Goal: Leave review/rating: Leave review/rating

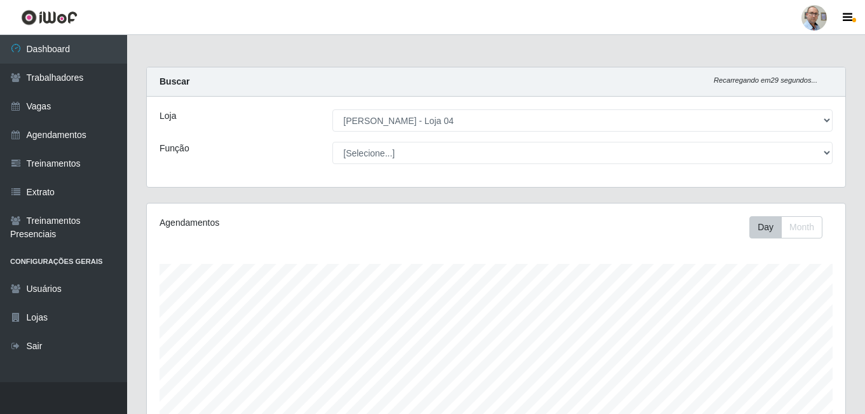
select select "251"
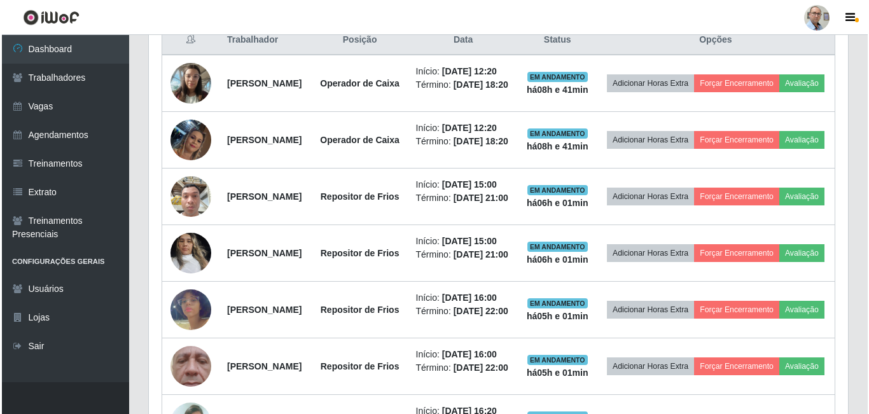
scroll to position [509, 0]
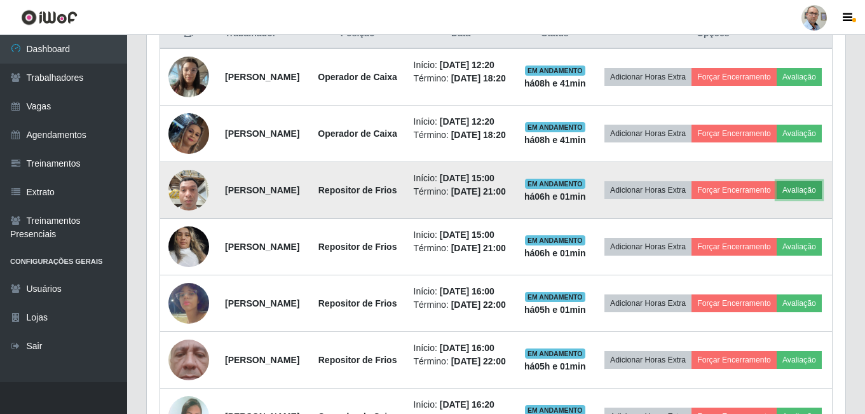
click at [777, 199] on button "Avaliação" at bounding box center [799, 190] width 45 height 18
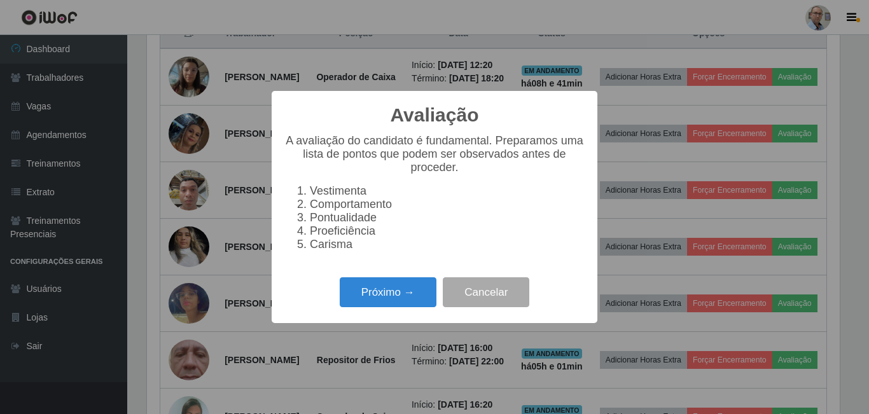
scroll to position [264, 692]
click at [405, 302] on button "Próximo →" at bounding box center [388, 292] width 97 height 30
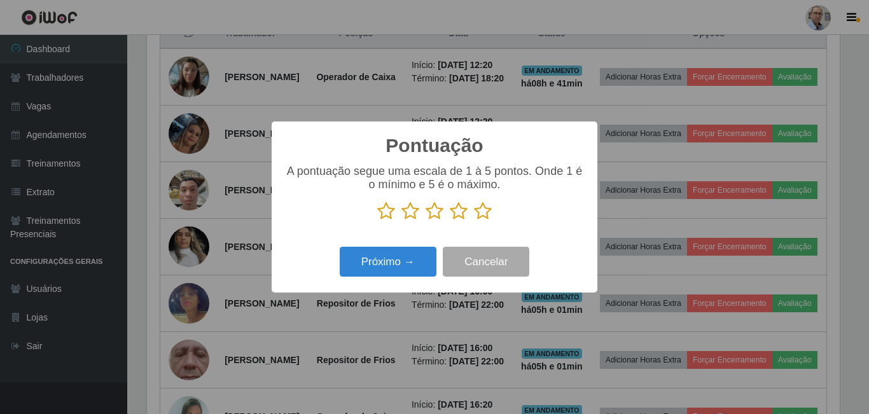
click at [490, 210] on p at bounding box center [434, 211] width 300 height 19
click at [487, 212] on icon at bounding box center [483, 211] width 18 height 19
click at [474, 221] on input "radio" at bounding box center [474, 221] width 0 height 0
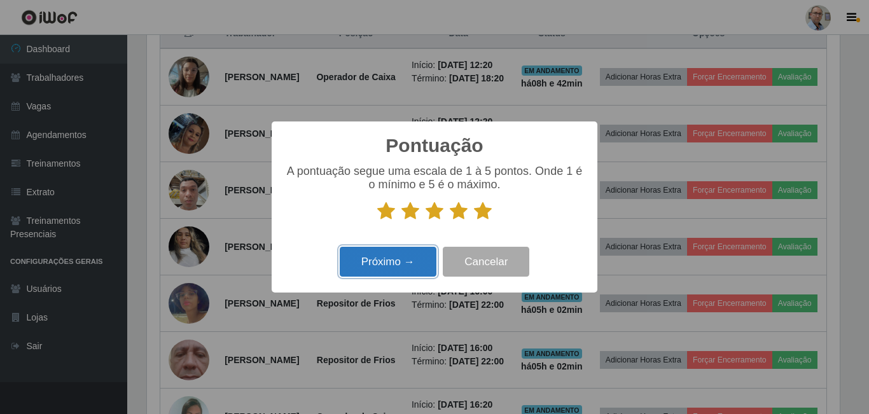
click at [387, 266] on button "Próximo →" at bounding box center [388, 262] width 97 height 30
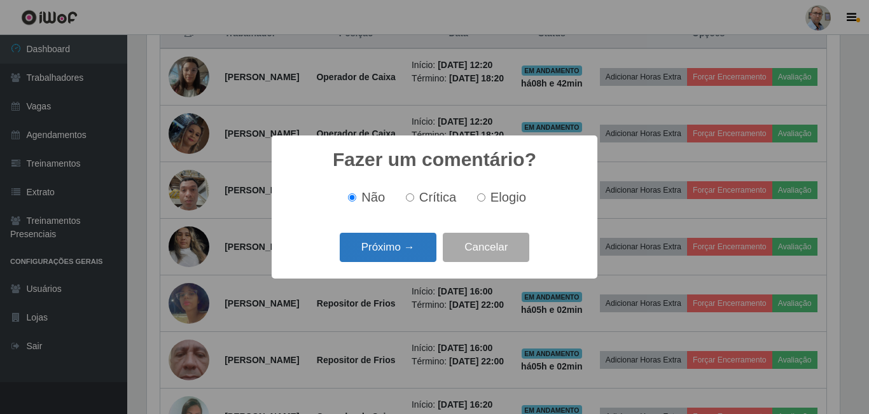
click at [390, 259] on button "Próximo →" at bounding box center [388, 248] width 97 height 30
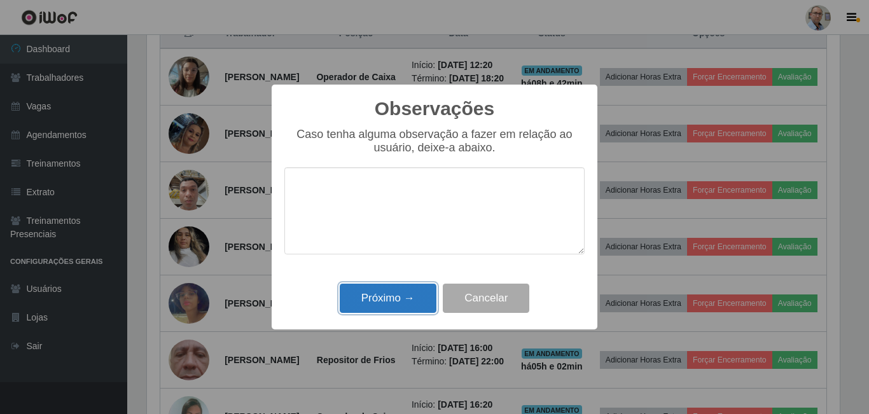
click at [397, 299] on button "Próximo →" at bounding box center [388, 299] width 97 height 30
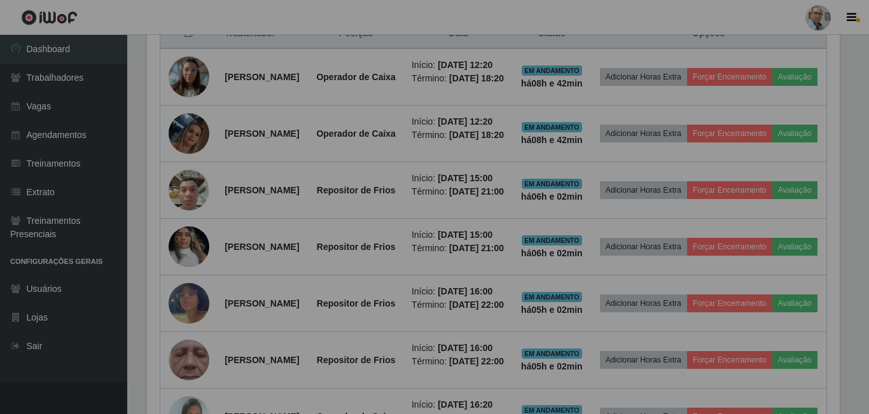
scroll to position [264, 699]
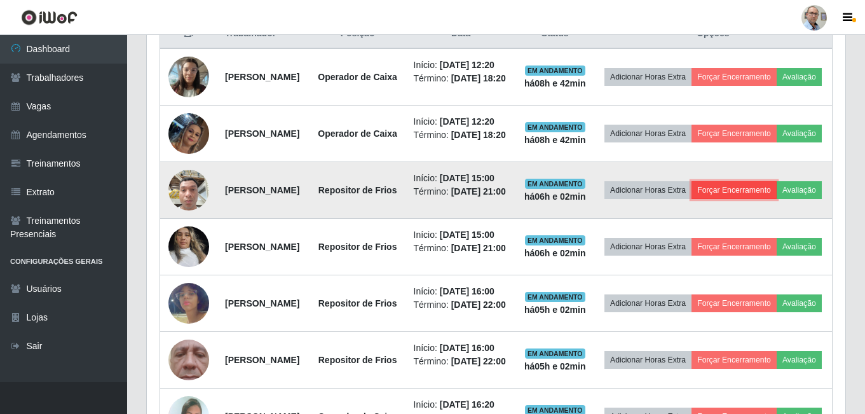
click at [762, 199] on button "Forçar Encerramento" at bounding box center [734, 190] width 85 height 18
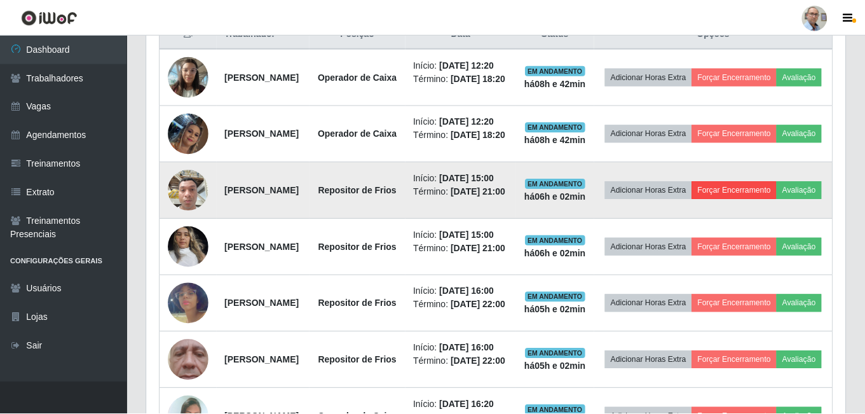
scroll to position [264, 692]
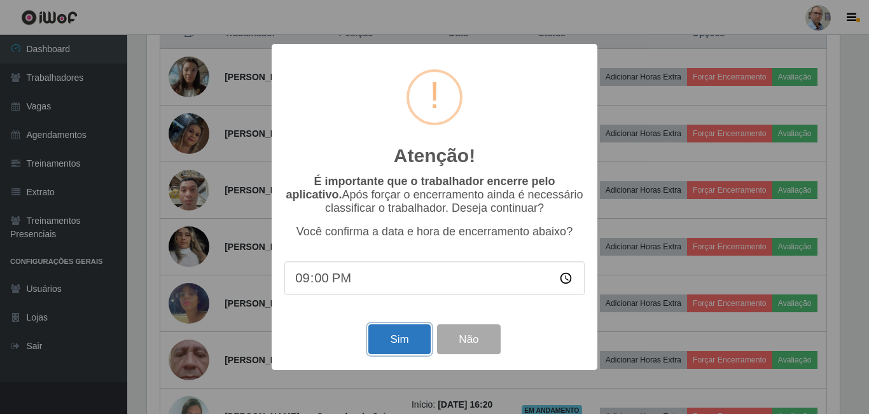
click at [375, 345] on button "Sim" at bounding box center [399, 339] width 62 height 30
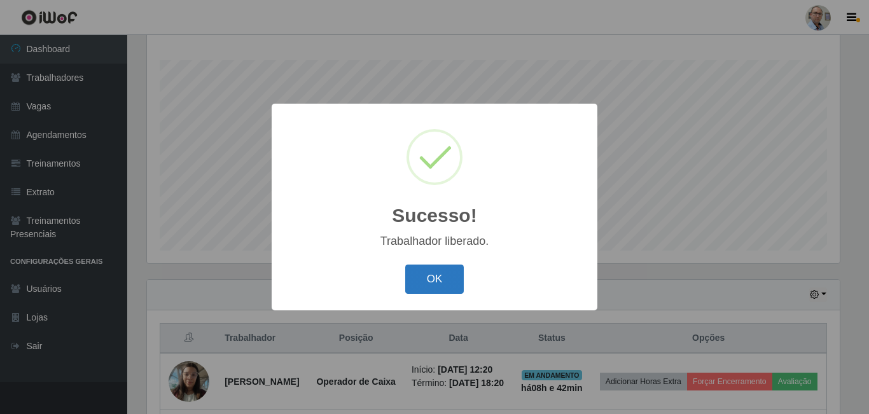
click at [449, 284] on button "OK" at bounding box center [434, 280] width 59 height 30
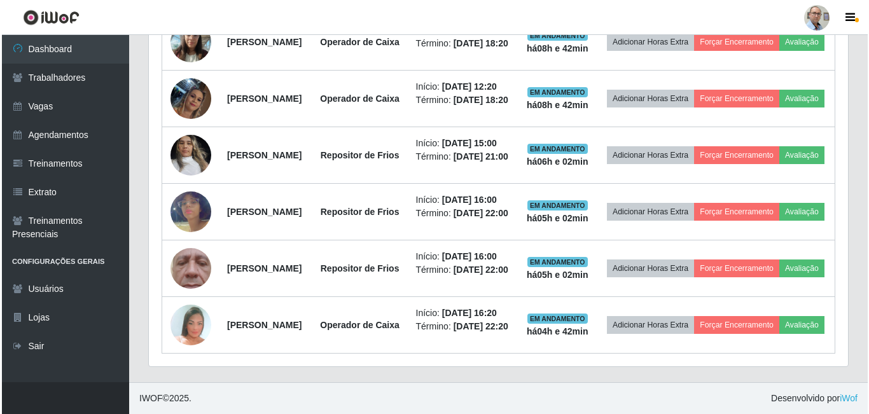
scroll to position [586, 0]
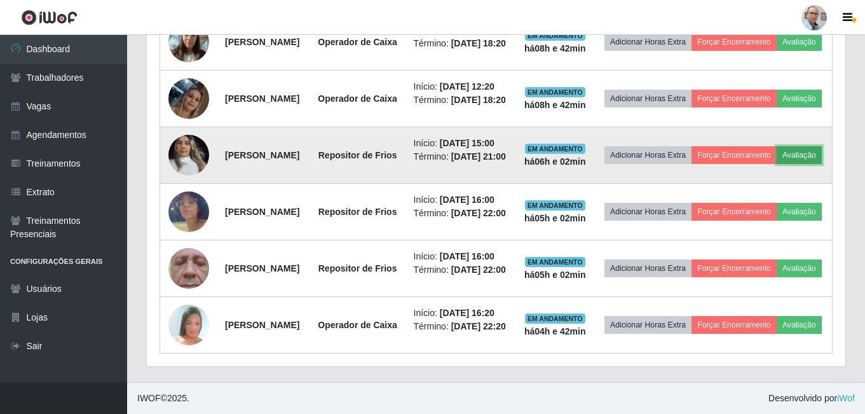
click at [777, 164] on button "Avaliação" at bounding box center [799, 155] width 45 height 18
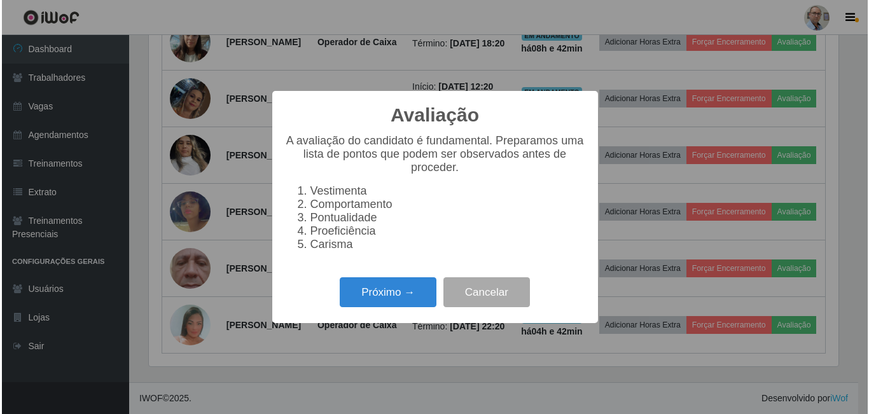
scroll to position [264, 692]
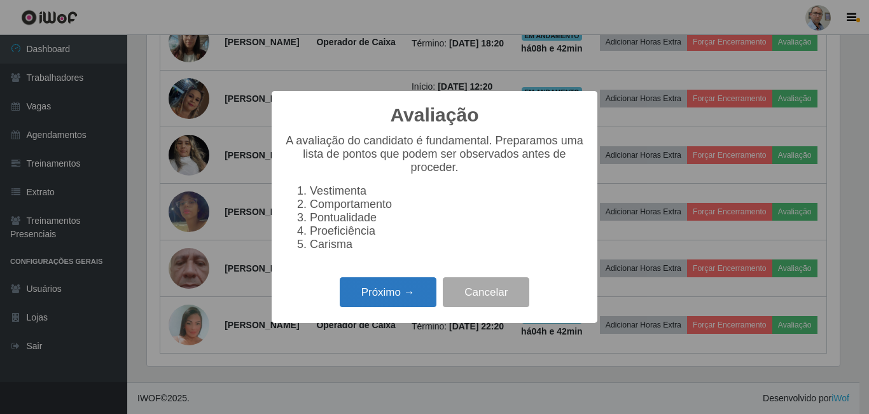
click at [367, 294] on button "Próximo →" at bounding box center [388, 292] width 97 height 30
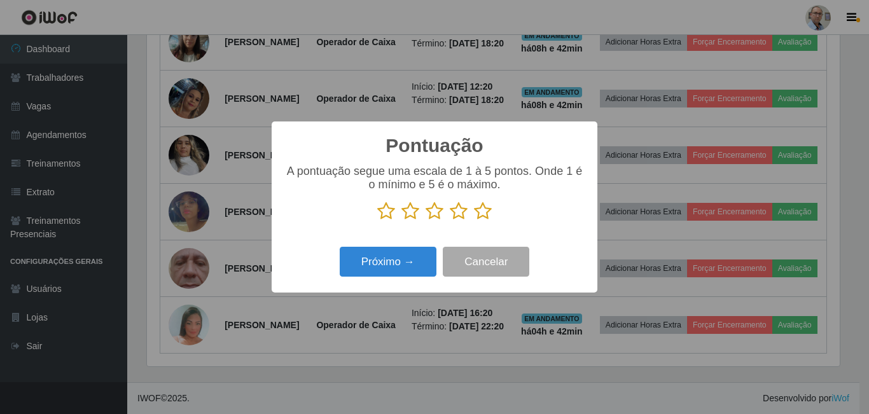
scroll to position [635608, 635179]
click at [476, 212] on icon at bounding box center [483, 211] width 18 height 19
click at [474, 221] on input "radio" at bounding box center [474, 221] width 0 height 0
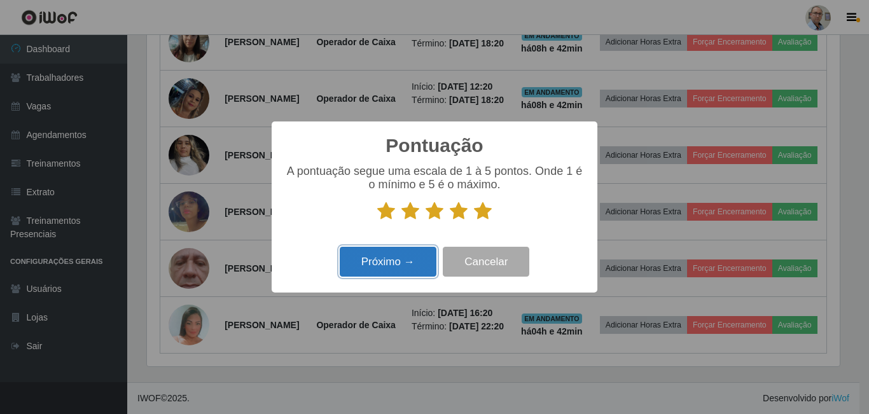
click at [395, 256] on button "Próximo →" at bounding box center [388, 262] width 97 height 30
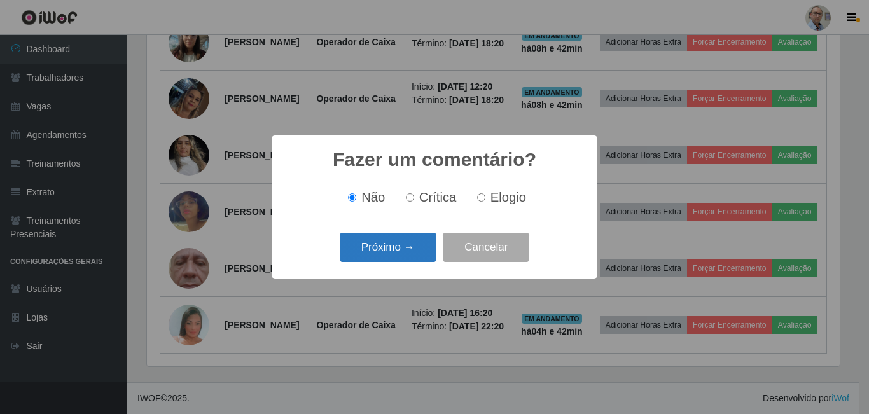
click at [408, 238] on button "Próximo →" at bounding box center [388, 248] width 97 height 30
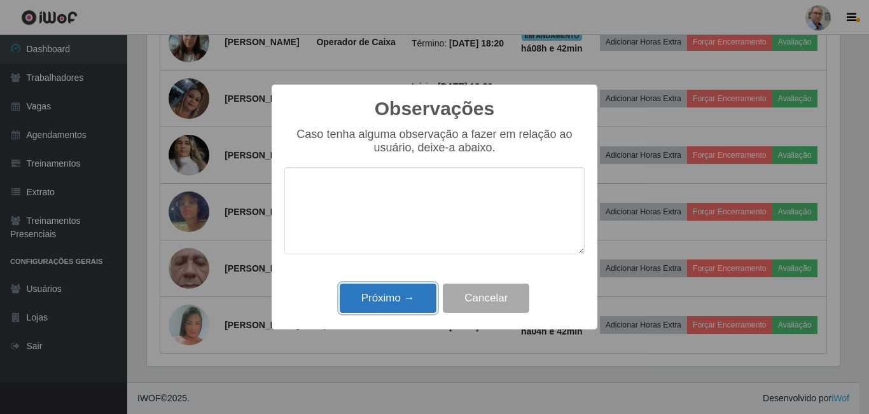
click at [389, 296] on button "Próximo →" at bounding box center [388, 299] width 97 height 30
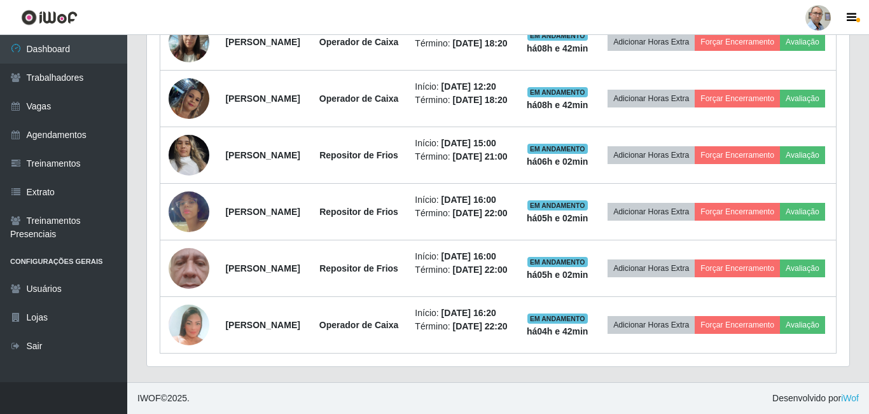
scroll to position [264, 699]
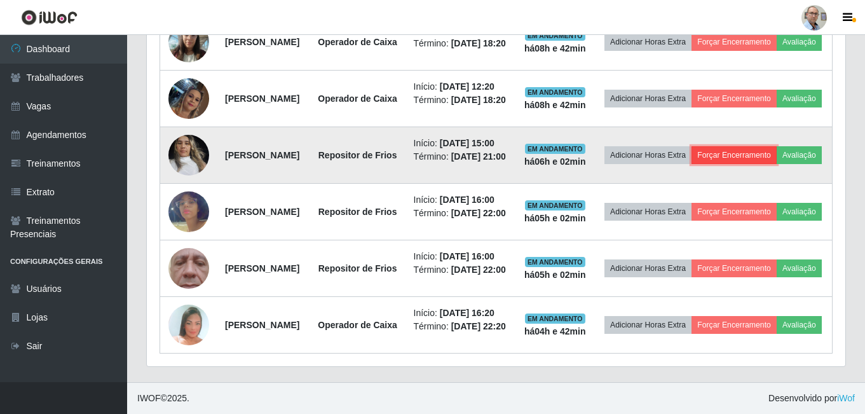
click at [760, 161] on button "Forçar Encerramento" at bounding box center [734, 155] width 85 height 18
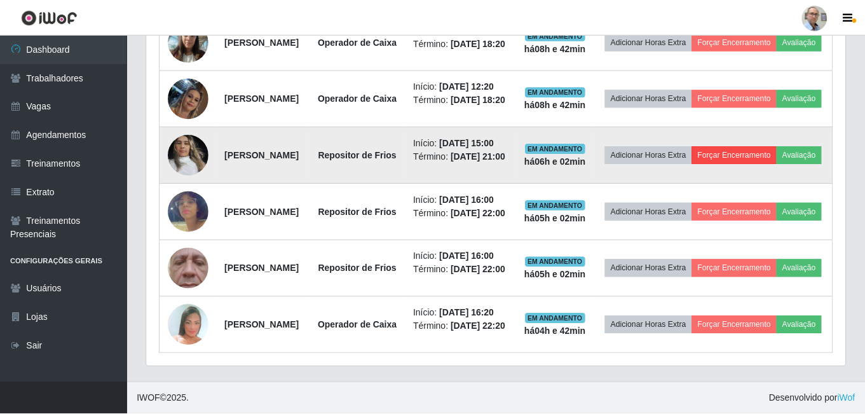
scroll to position [264, 692]
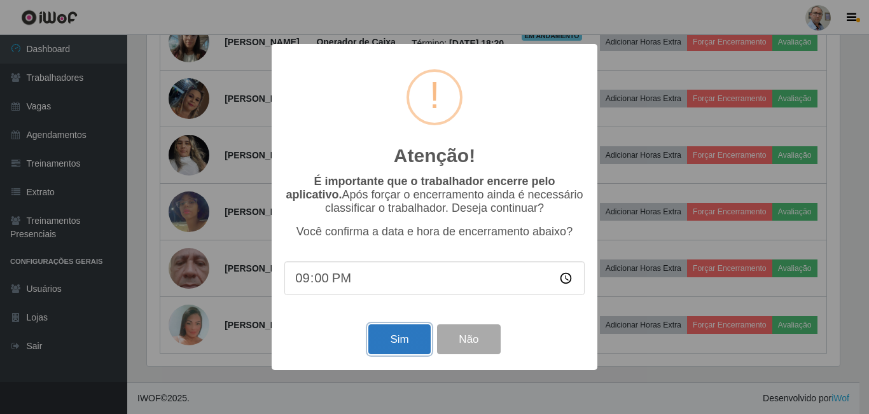
click at [383, 344] on button "Sim" at bounding box center [399, 339] width 62 height 30
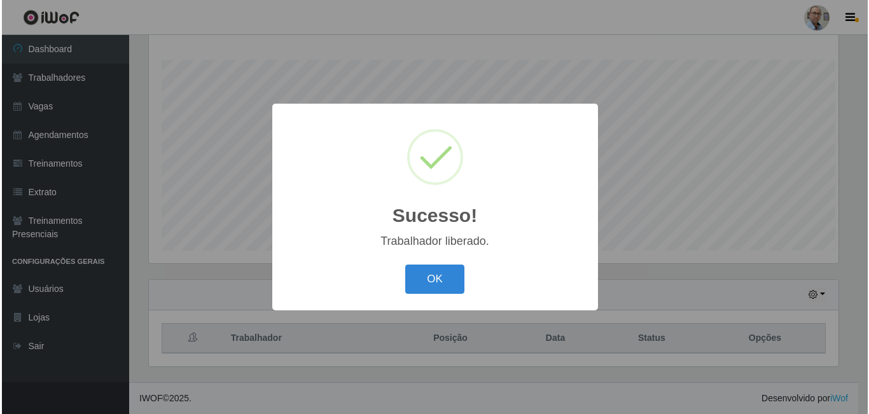
scroll to position [0, 0]
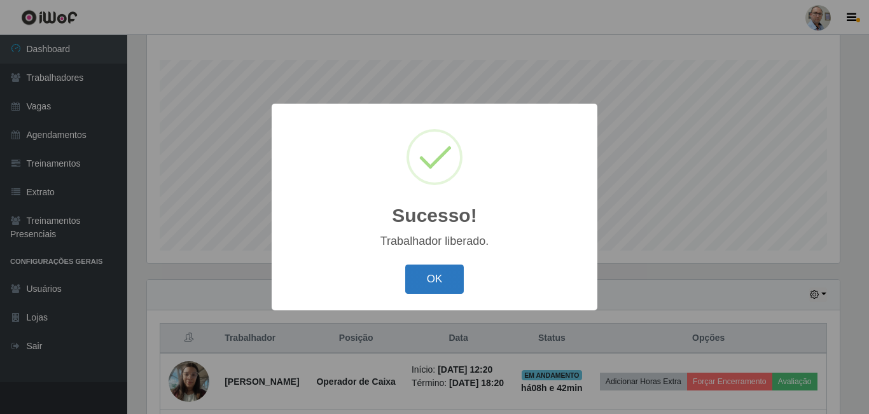
click at [435, 279] on button "OK" at bounding box center [434, 280] width 59 height 30
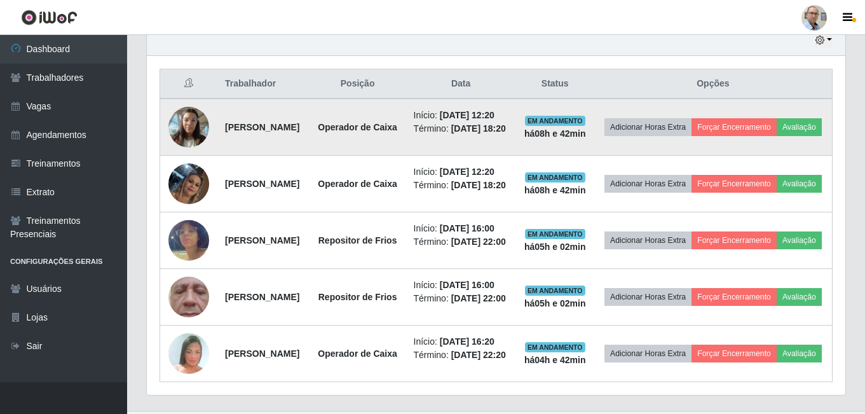
click at [175, 132] on img at bounding box center [189, 127] width 41 height 54
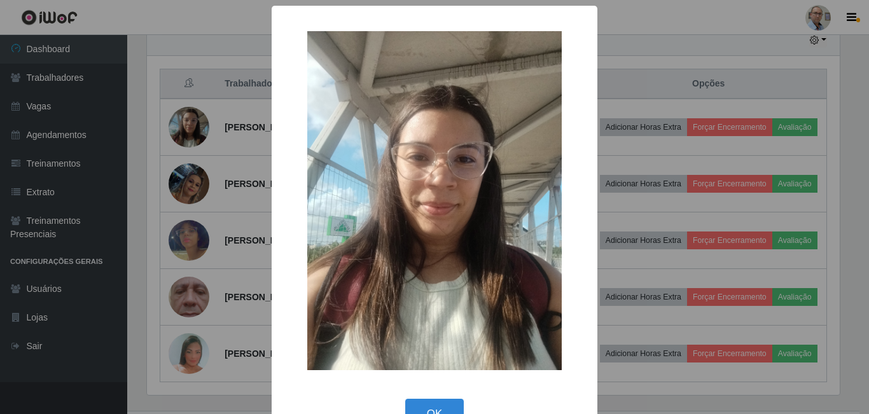
click at [217, 186] on div "× OK Cancel" at bounding box center [434, 207] width 869 height 414
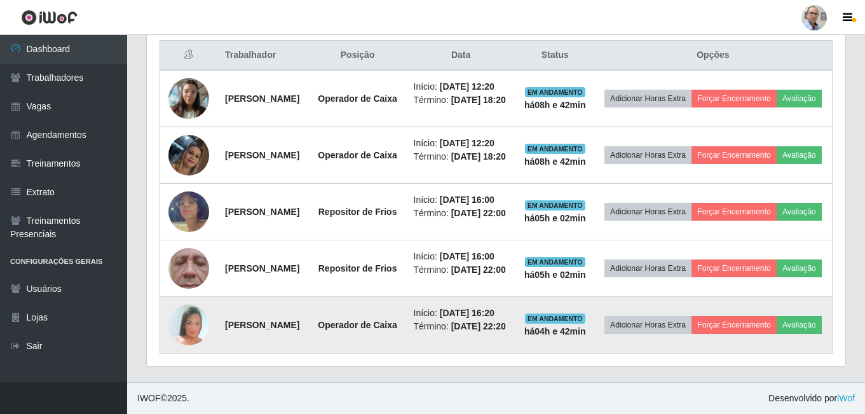
click at [187, 319] on img at bounding box center [189, 324] width 41 height 59
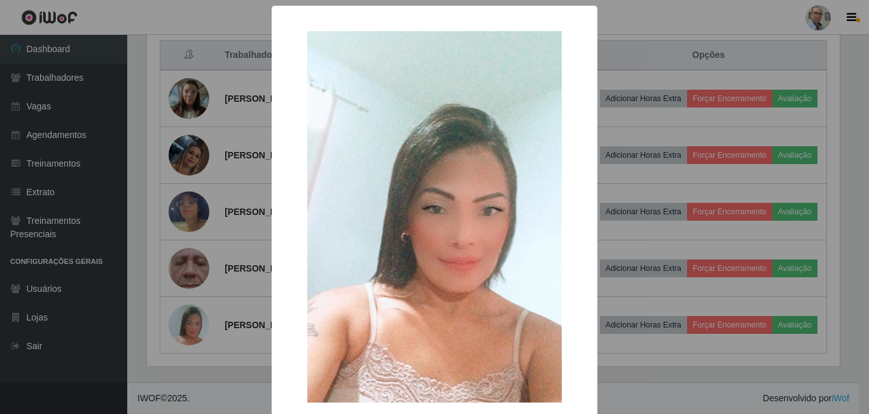
click at [211, 289] on div "× OK Cancel" at bounding box center [434, 207] width 869 height 414
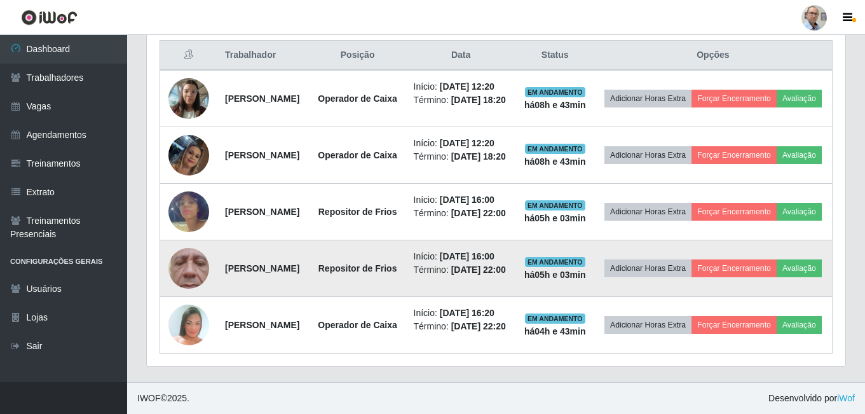
scroll to position [411, 0]
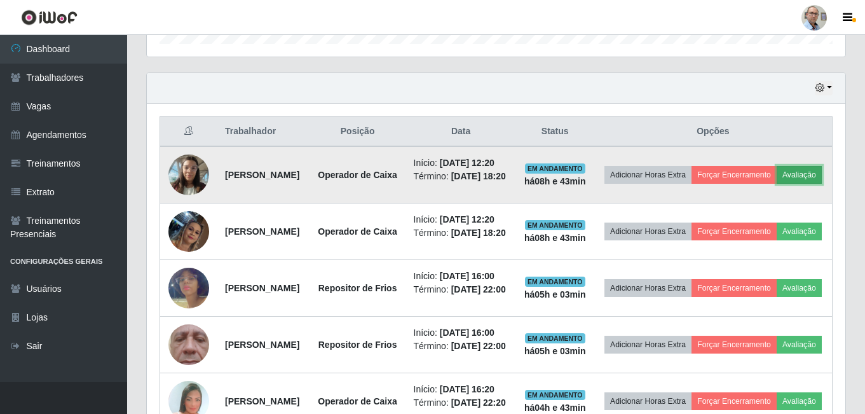
click at [777, 184] on button "Avaliação" at bounding box center [799, 175] width 45 height 18
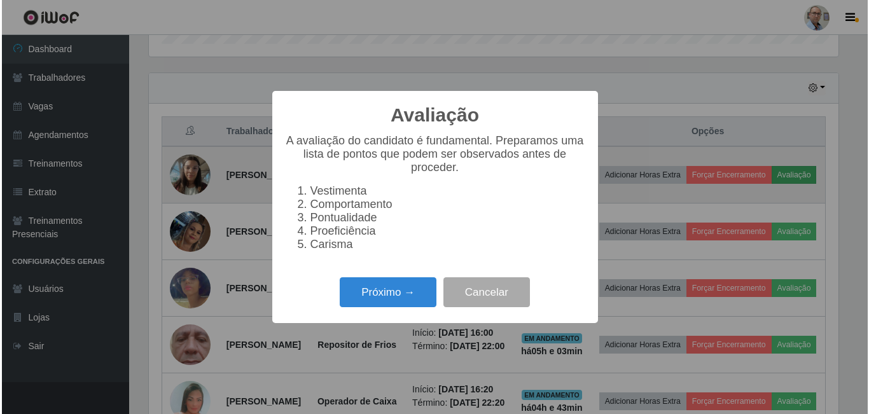
scroll to position [264, 692]
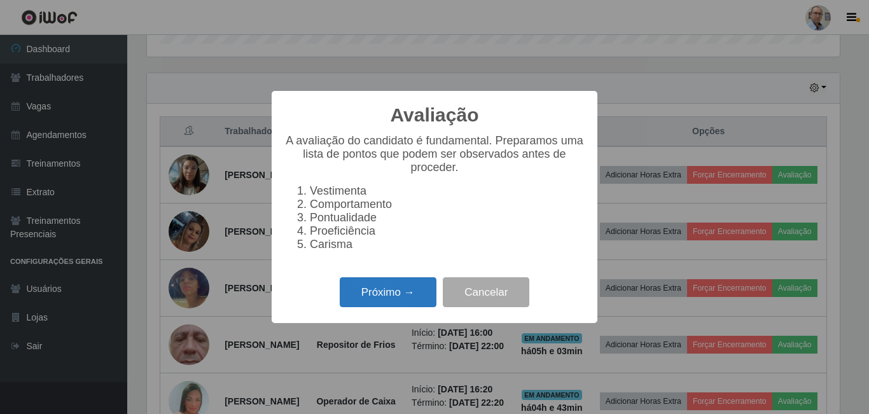
click at [368, 302] on button "Próximo →" at bounding box center [388, 292] width 97 height 30
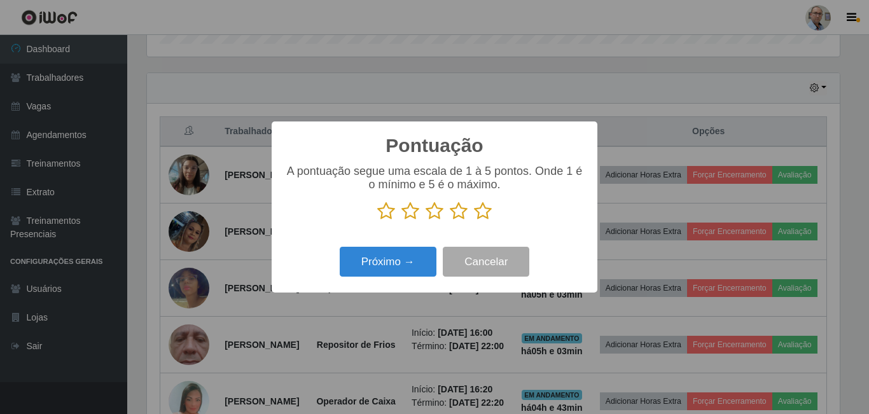
click at [478, 209] on icon at bounding box center [483, 211] width 18 height 19
click at [474, 221] on input "radio" at bounding box center [474, 221] width 0 height 0
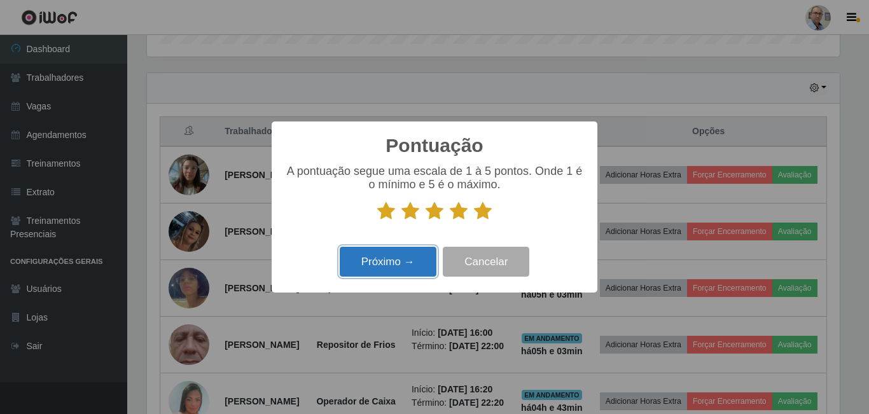
click at [399, 267] on button "Próximo →" at bounding box center [388, 262] width 97 height 30
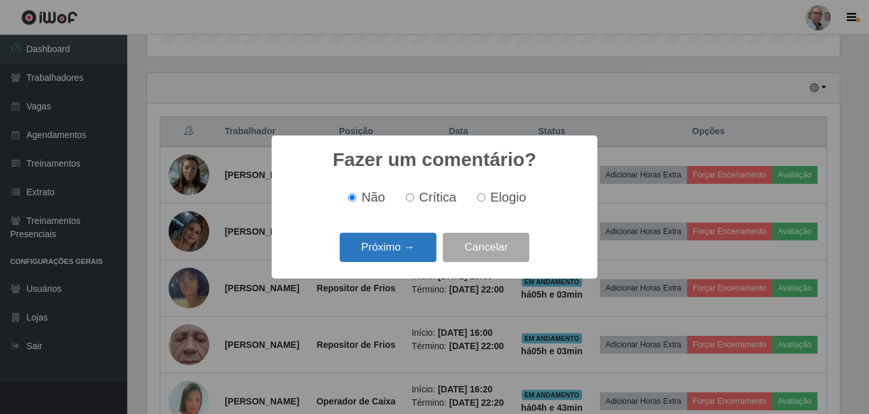
click at [403, 247] on button "Próximo →" at bounding box center [388, 248] width 97 height 30
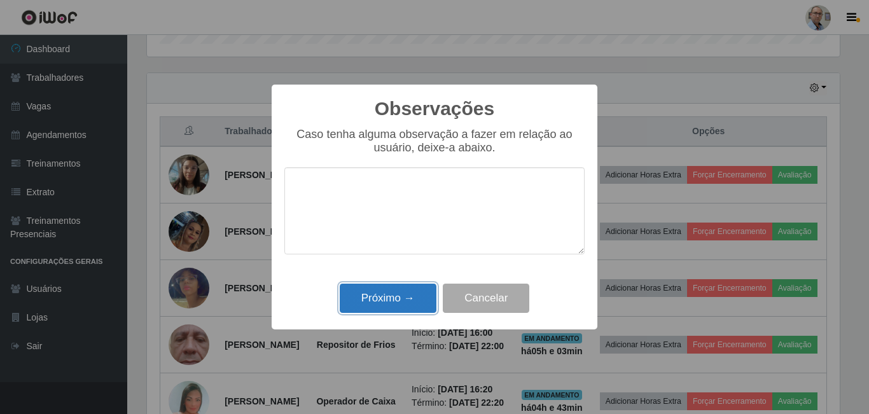
click at [390, 303] on button "Próximo →" at bounding box center [388, 299] width 97 height 30
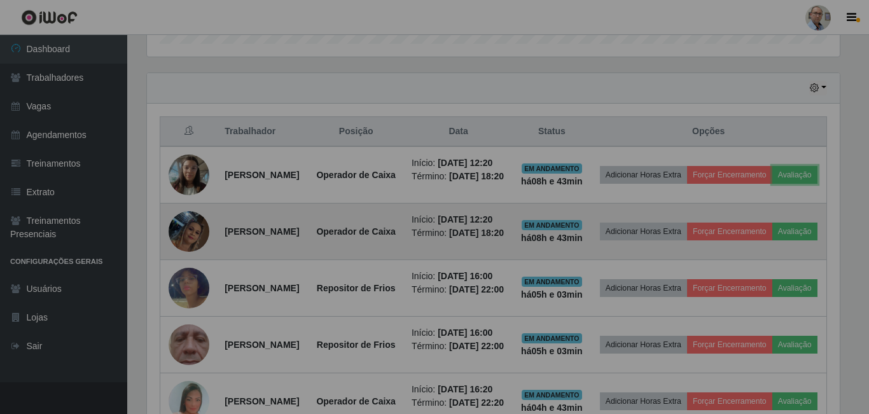
scroll to position [264, 699]
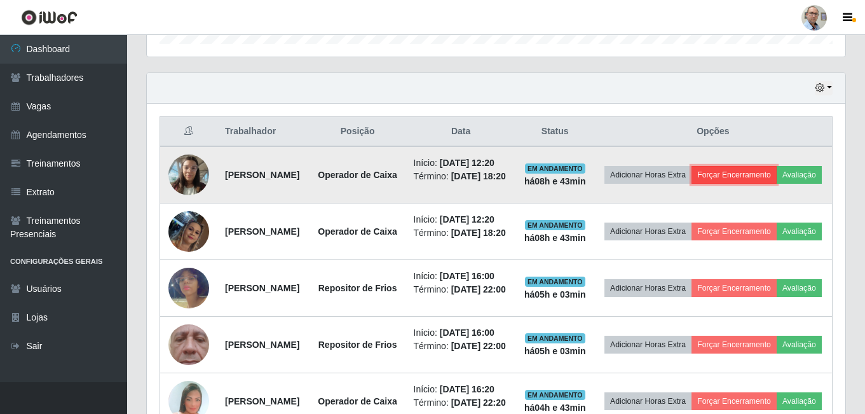
click at [755, 183] on button "Forçar Encerramento" at bounding box center [734, 175] width 85 height 18
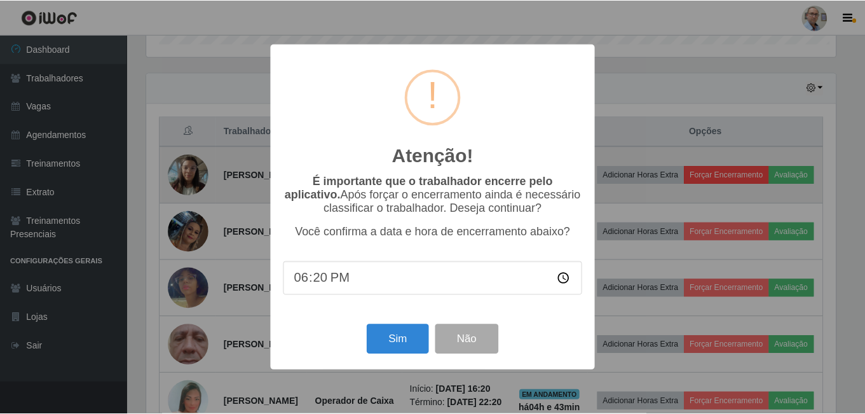
scroll to position [264, 692]
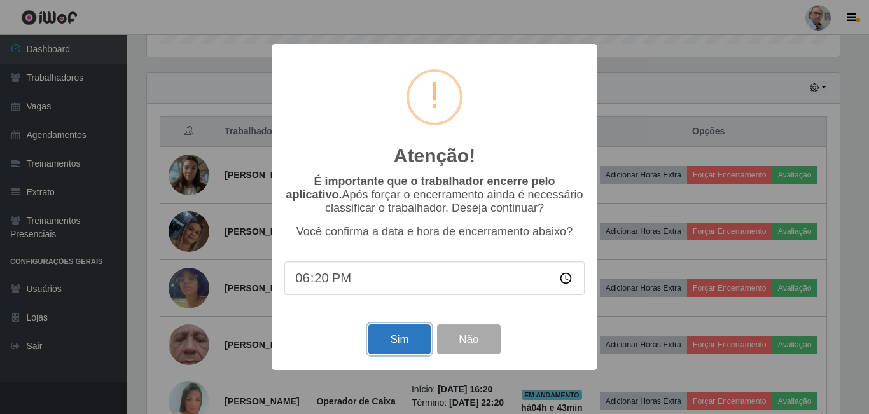
click at [407, 345] on button "Sim" at bounding box center [399, 339] width 62 height 30
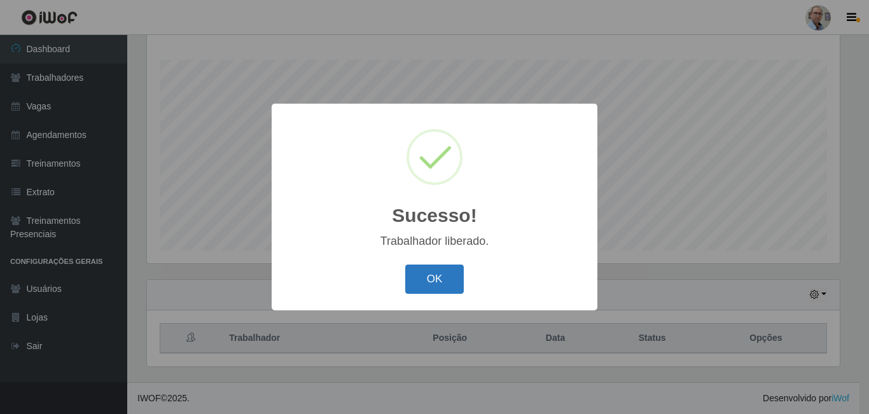
click at [446, 270] on button "OK" at bounding box center [434, 280] width 59 height 30
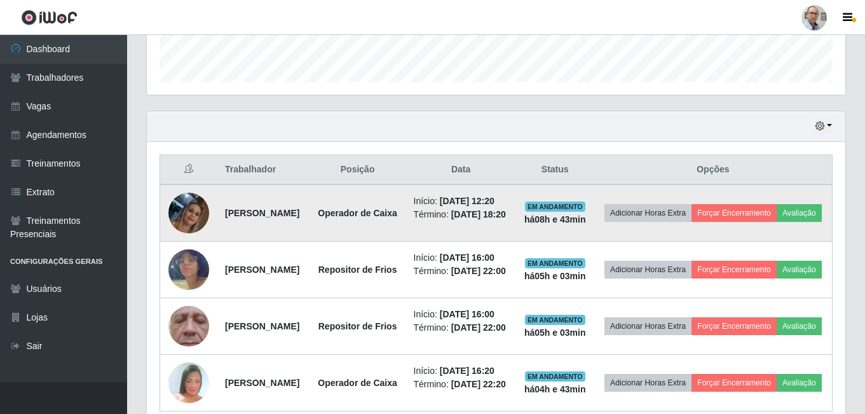
scroll to position [395, 0]
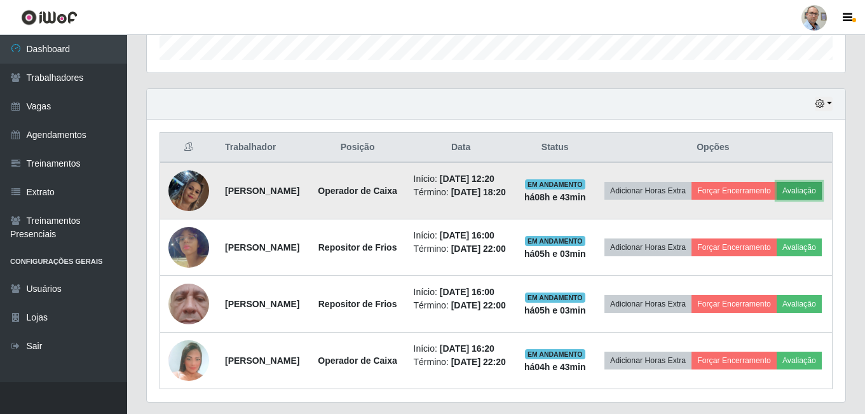
click at [777, 200] on button "Avaliação" at bounding box center [799, 191] width 45 height 18
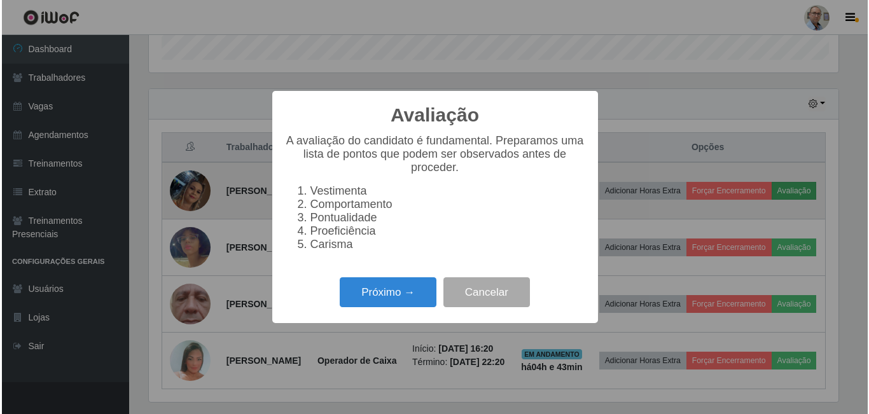
scroll to position [264, 692]
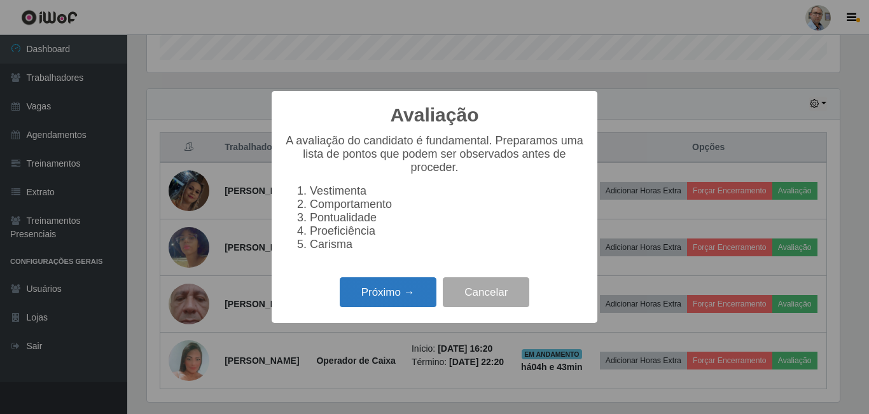
click at [420, 292] on button "Próximo →" at bounding box center [388, 292] width 97 height 30
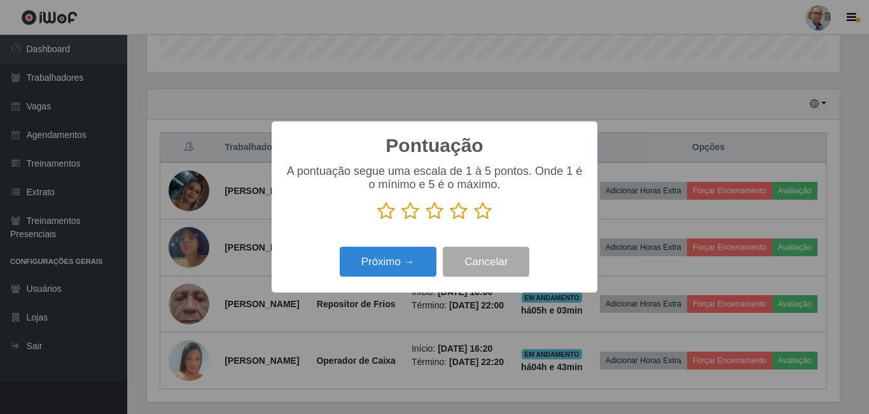
click at [481, 215] on icon at bounding box center [483, 211] width 18 height 19
click at [474, 221] on input "radio" at bounding box center [474, 221] width 0 height 0
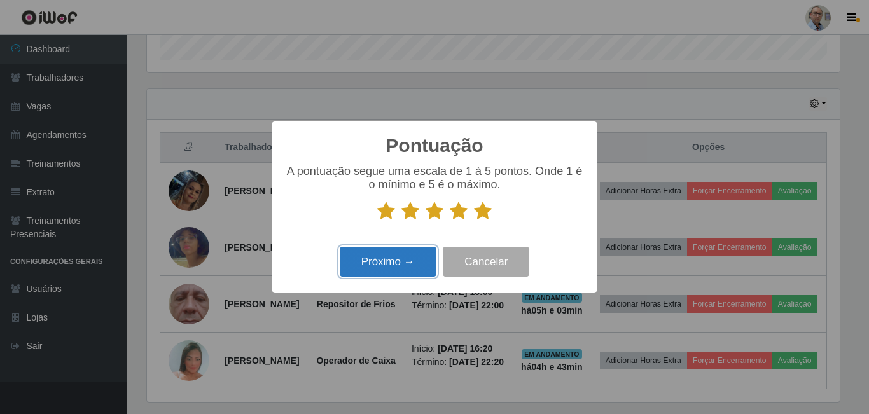
click at [370, 261] on button "Próximo →" at bounding box center [388, 262] width 97 height 30
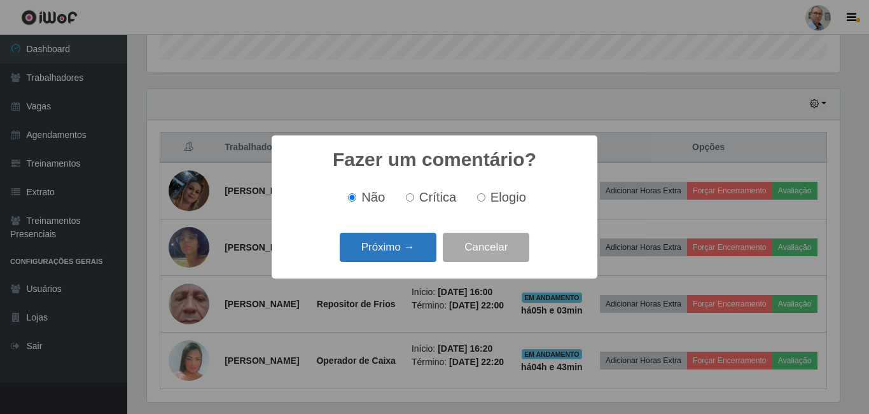
click at [417, 245] on button "Próximo →" at bounding box center [388, 248] width 97 height 30
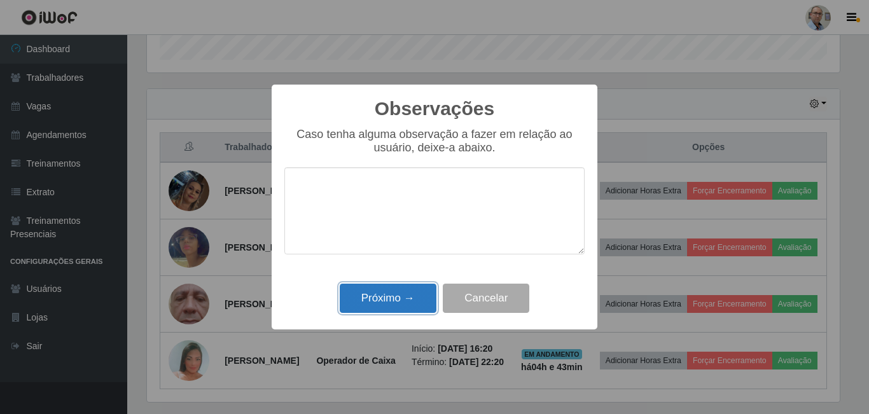
click at [403, 294] on button "Próximo →" at bounding box center [388, 299] width 97 height 30
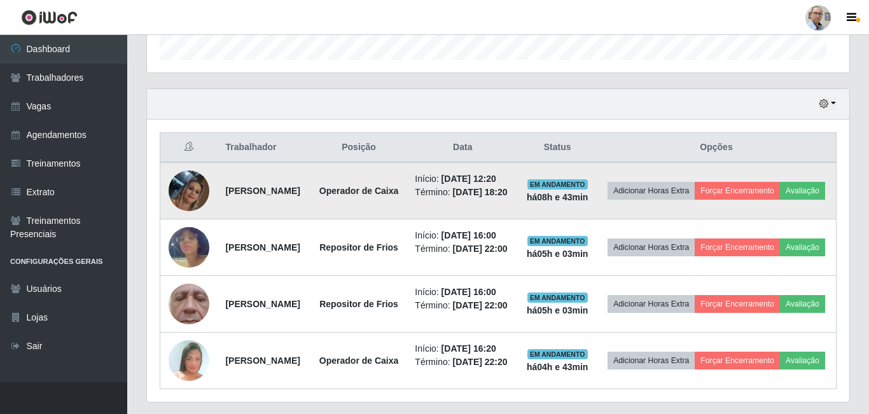
scroll to position [264, 699]
click at [757, 193] on button "Forçar Encerramento" at bounding box center [734, 191] width 85 height 18
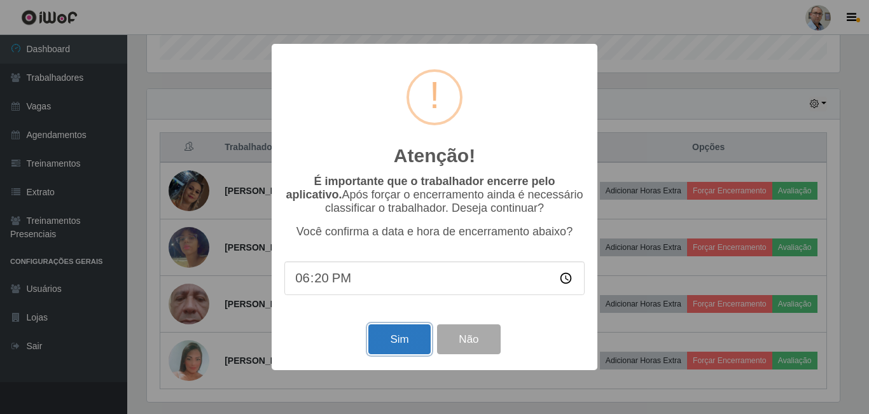
click at [416, 351] on button "Sim" at bounding box center [399, 339] width 62 height 30
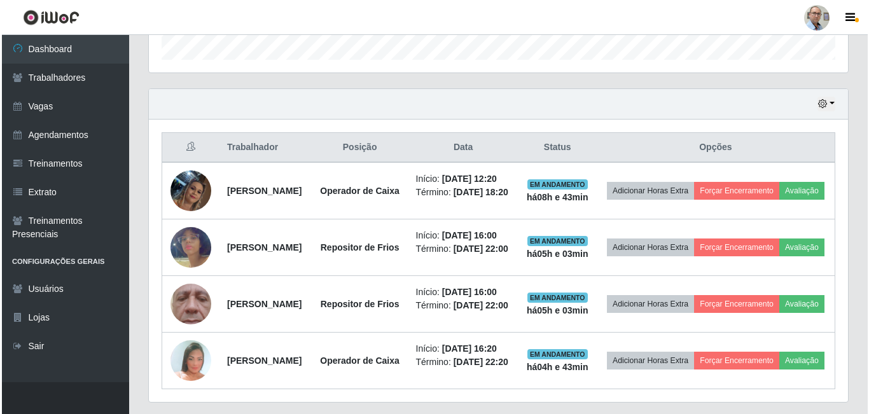
scroll to position [204, 0]
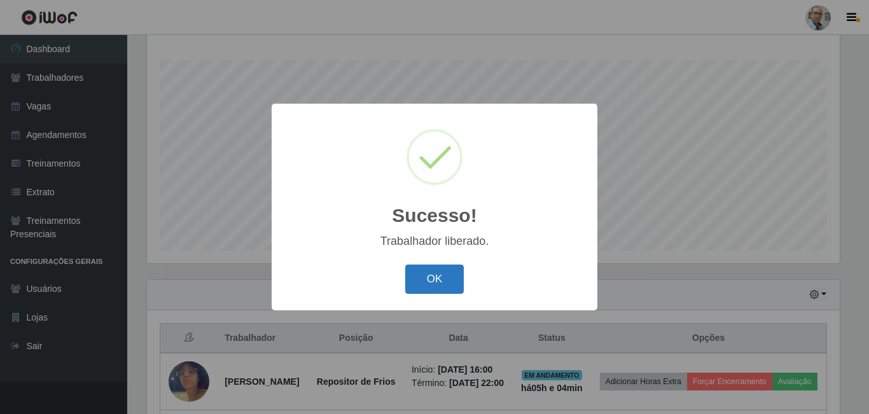
click at [451, 275] on button "OK" at bounding box center [434, 280] width 59 height 30
